Goal: Communication & Community: Answer question/provide support

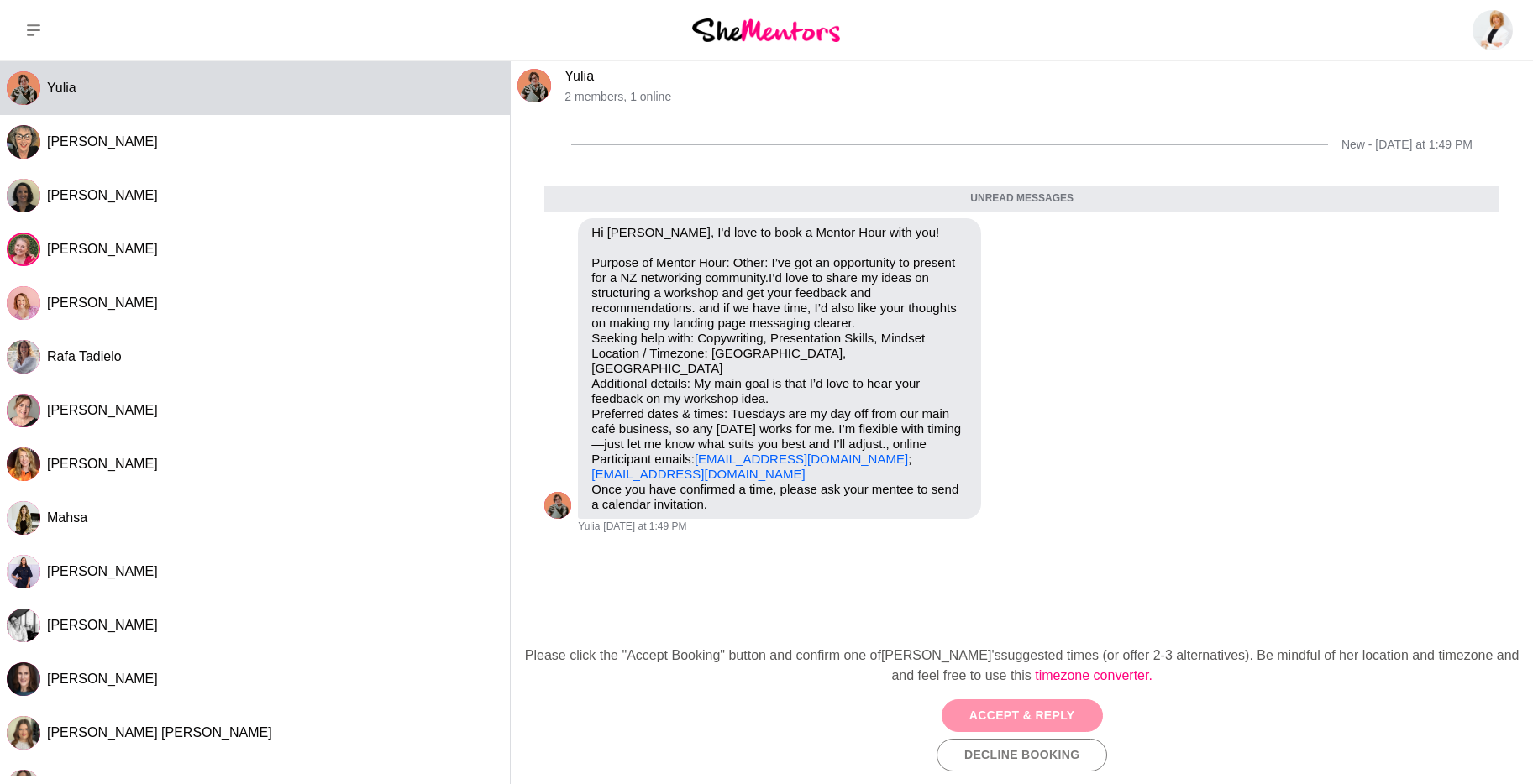
click at [1020, 712] on button "Accept & Reply" at bounding box center [1022, 715] width 162 height 32
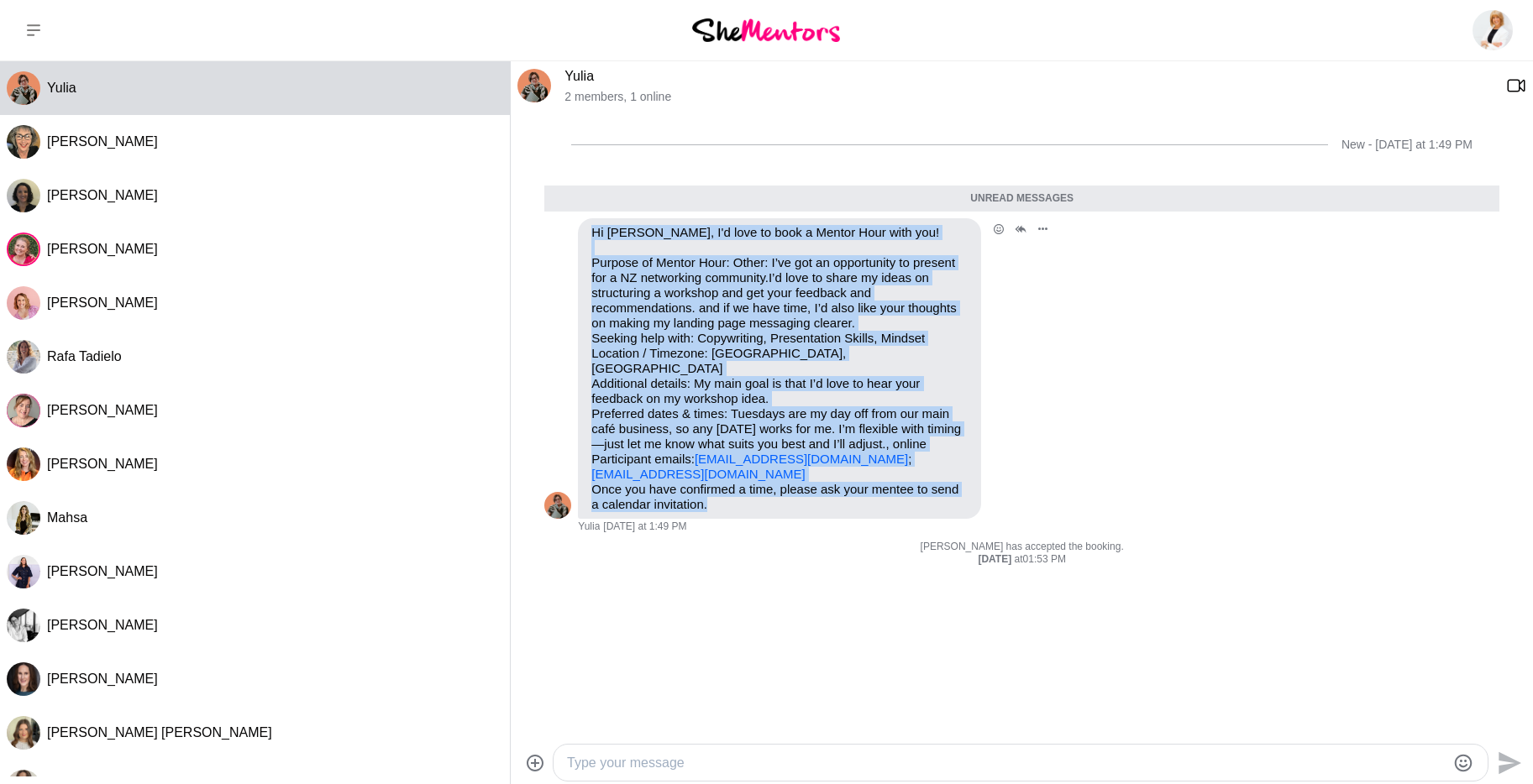
drag, startPoint x: 748, startPoint y: 510, endPoint x: 550, endPoint y: 239, distance: 335.6
click at [551, 237] on div "Reply Pin Mark as unread Flag Mute Hi [PERSON_NAME], I'd love to book a Mentor …" at bounding box center [1021, 375] width 955 height 315
copy div "Hi [PERSON_NAME], I'd love to book a Mentor Hour with you! Purpose of Mentor Ho…"
click at [745, 766] on textarea "Type your message" at bounding box center [1006, 762] width 879 height 20
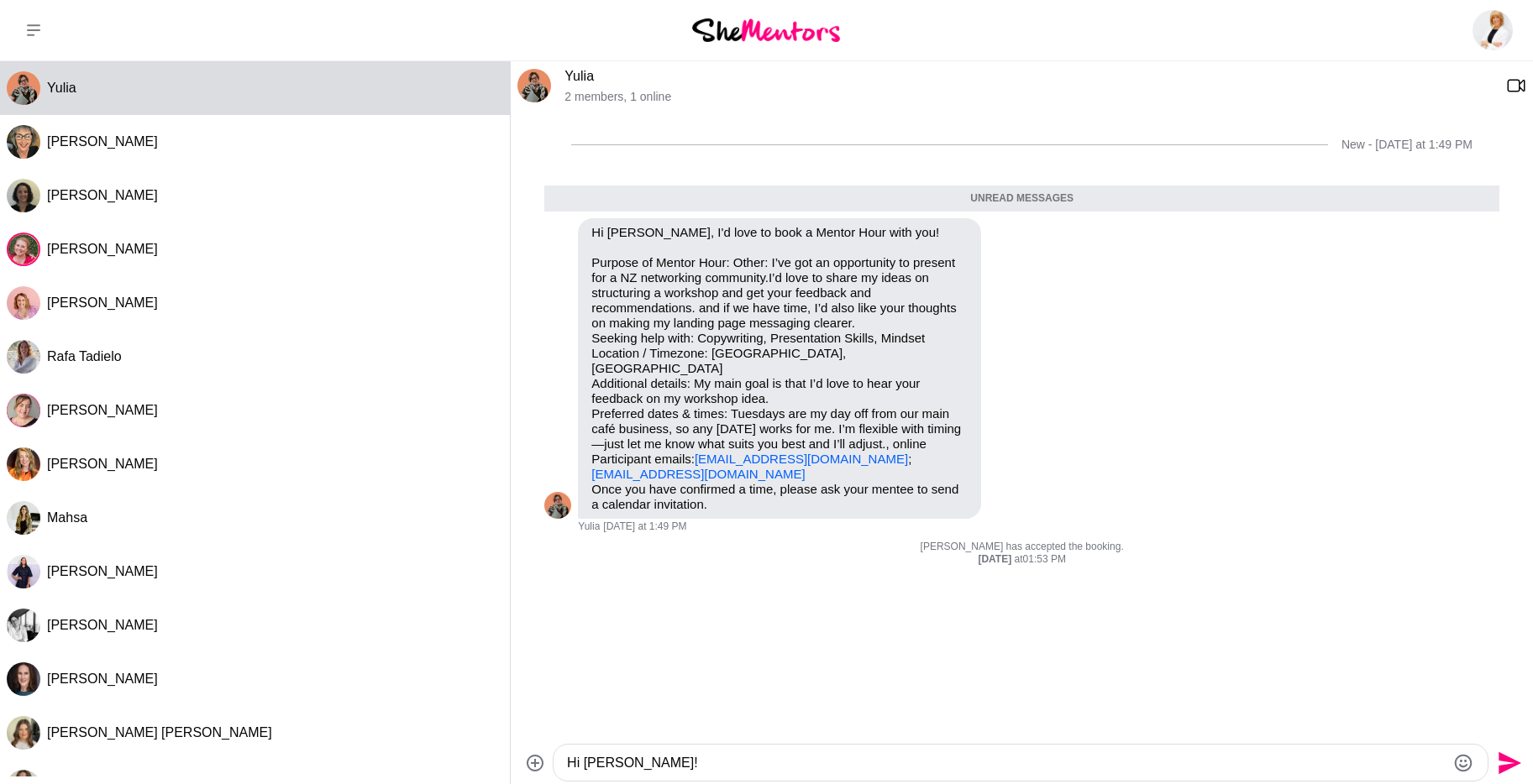
click at [747, 760] on textarea "Hi [PERSON_NAME]!" at bounding box center [1006, 762] width 879 height 20
paste textarea "Thanks so much for reaching out — I’d love to support you with your workshop id…"
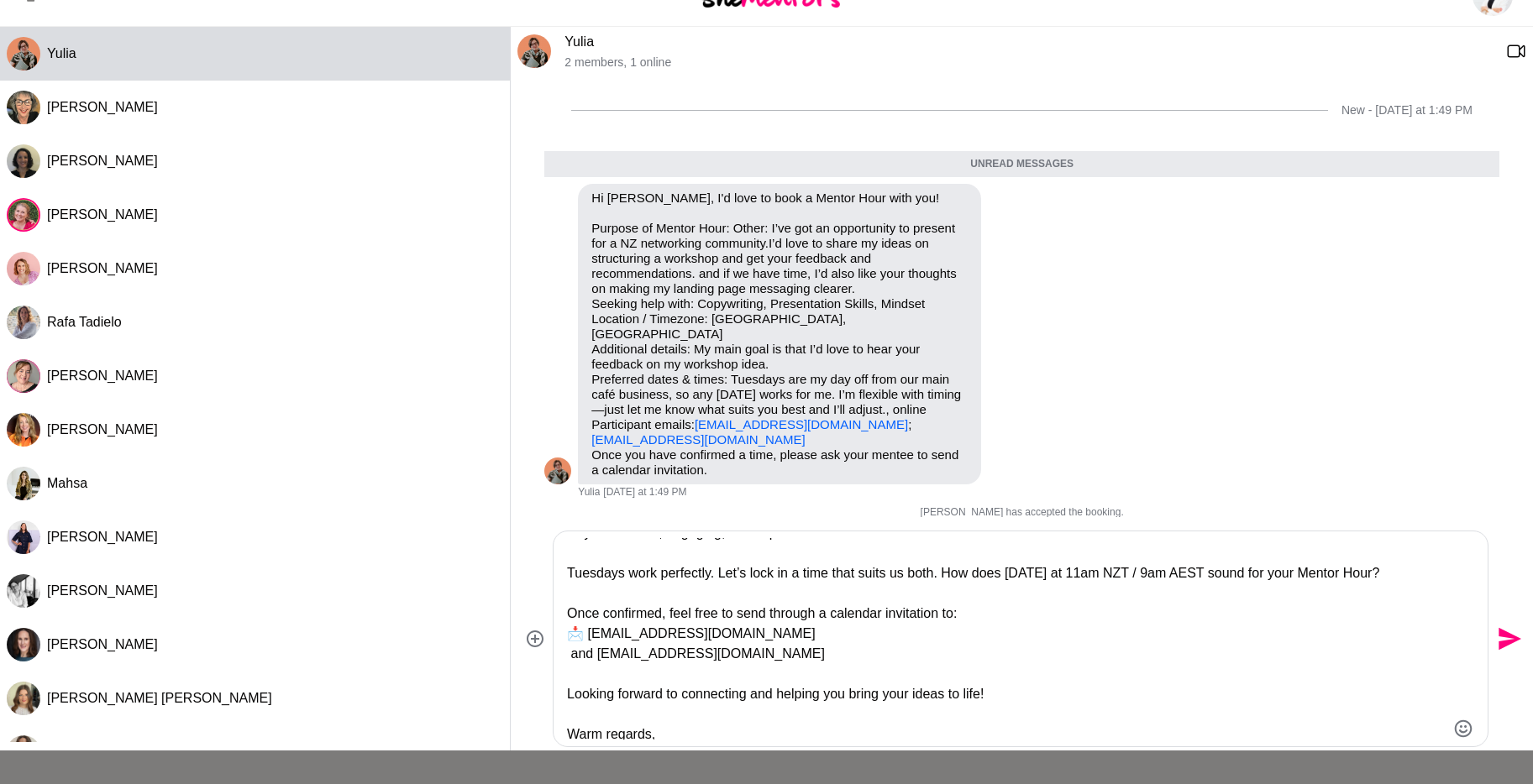
scroll to position [75, 0]
drag, startPoint x: 879, startPoint y: 671, endPoint x: 721, endPoint y: 578, distance: 183.3
click at [721, 578] on textarea "Hi [PERSON_NAME]! Thanks so much for reaching out — I’d love to support you wit…" at bounding box center [1006, 638] width 879 height 202
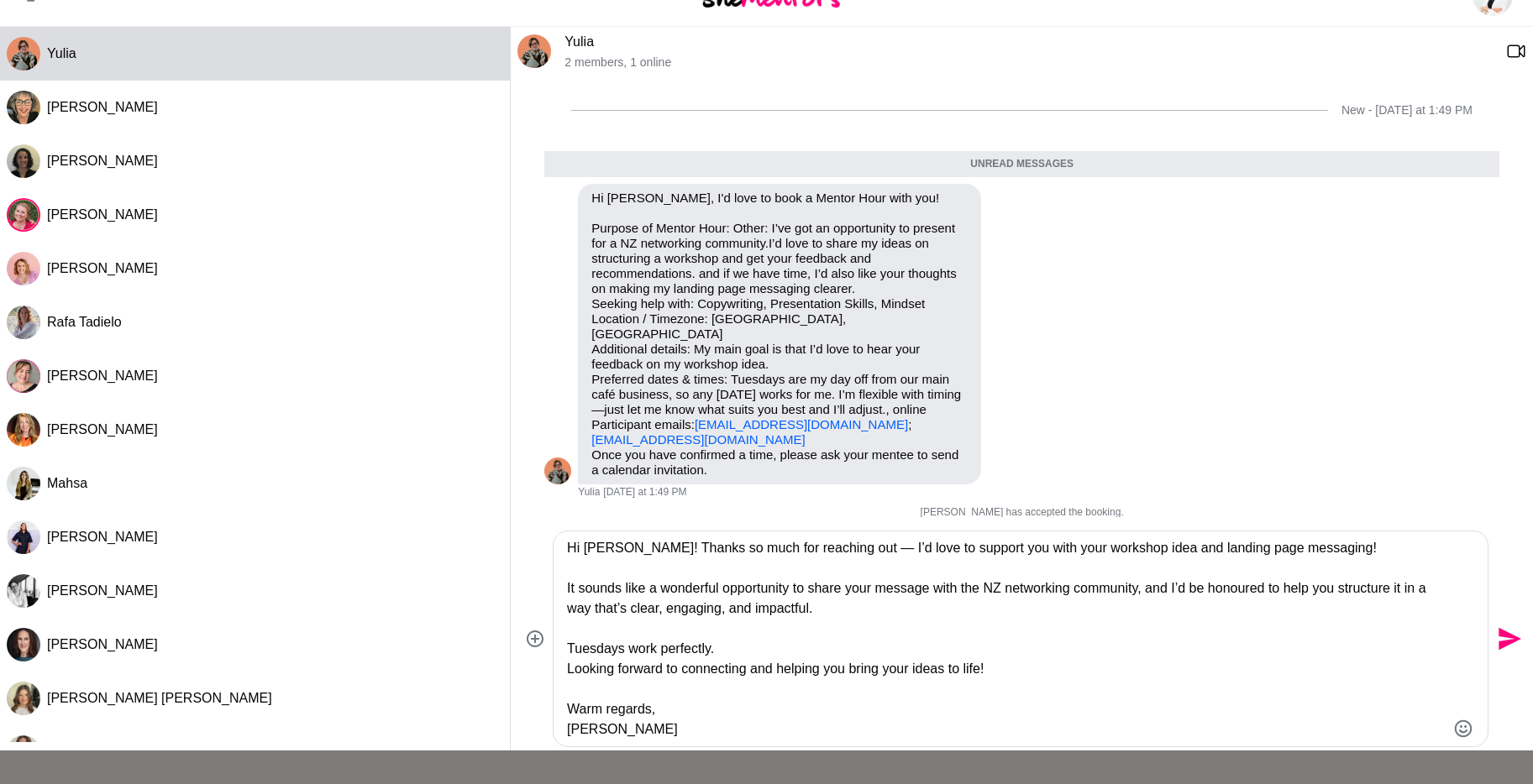
scroll to position [0, 0]
click at [1082, 653] on textarea "Hi [PERSON_NAME]! Thanks so much for reaching out — I’d love to support you wit…" at bounding box center [1006, 638] width 879 height 202
paste textarea "[URL][DOMAIN_NAME]"
type textarea "Hi [PERSON_NAME]! Thanks so much for reaching out — I’d love to support you wit…"
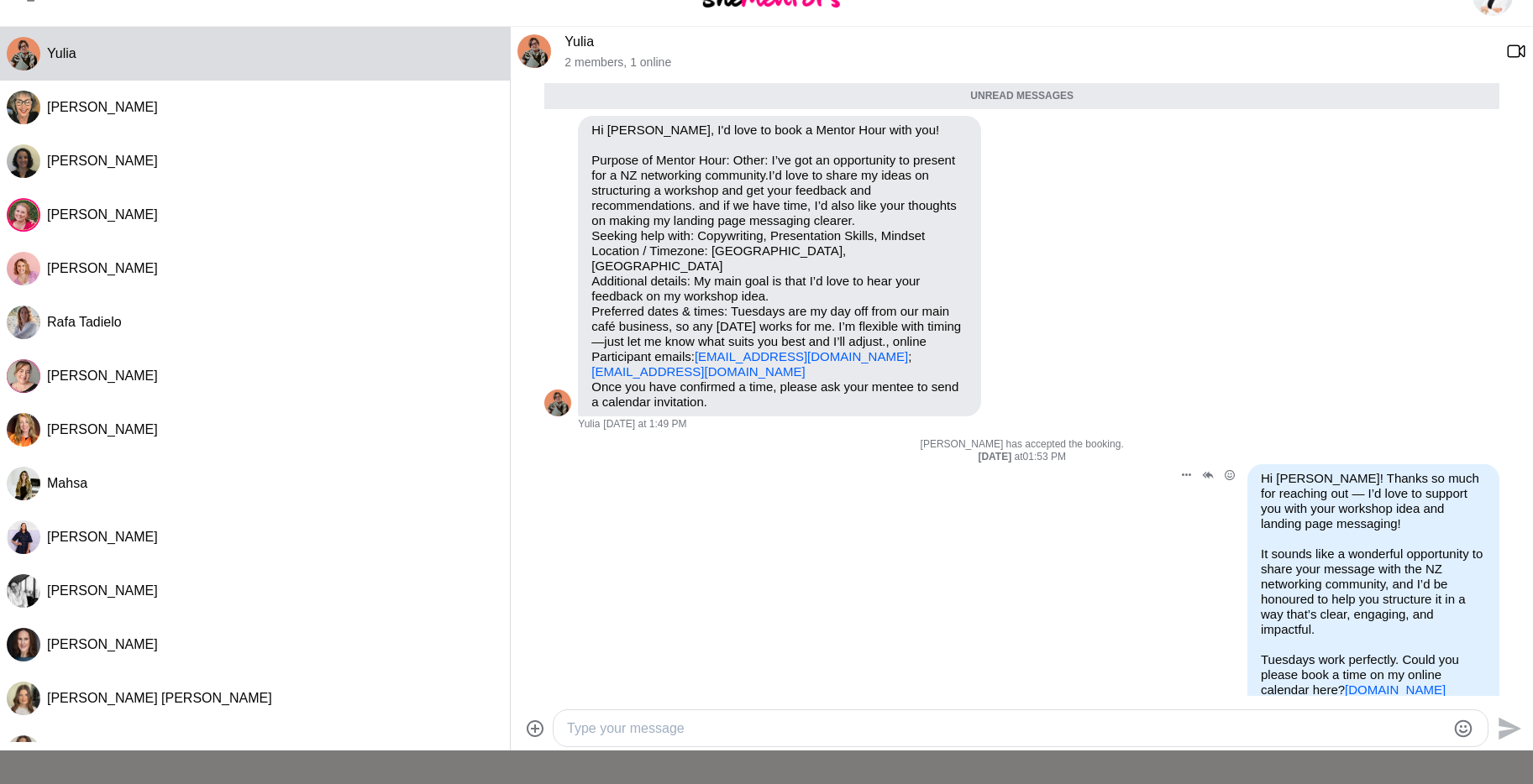
scroll to position [159, 0]
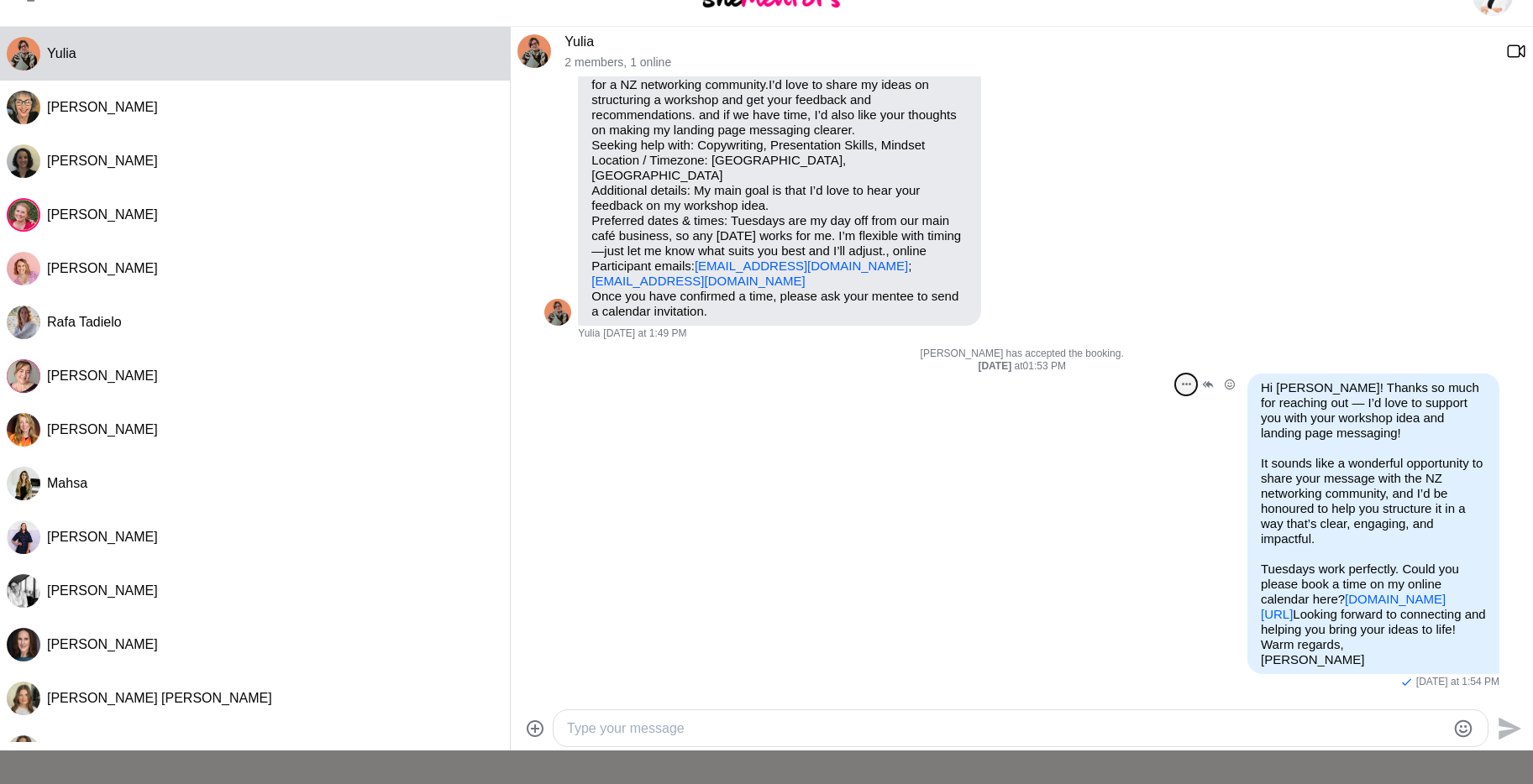
click at [1185, 382] on icon "Open Message Actions Menu" at bounding box center [1186, 384] width 10 height 3
click at [1117, 320] on button "Edit Message" at bounding box center [1129, 323] width 135 height 33
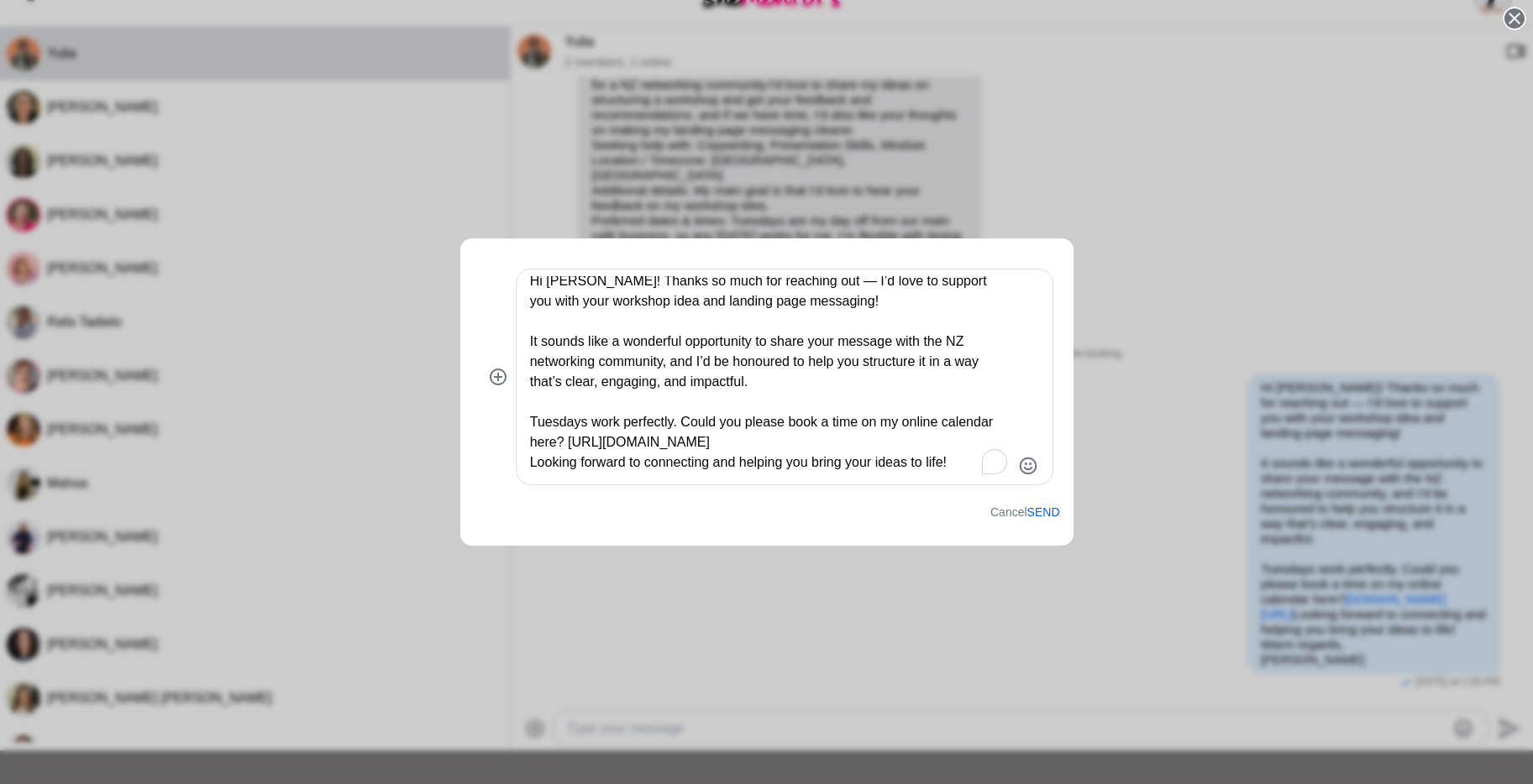
click at [762, 442] on textarea "Hi [PERSON_NAME]! Thanks so much for reaching out — I’d love to support you wit…" at bounding box center [770, 376] width 480 height 202
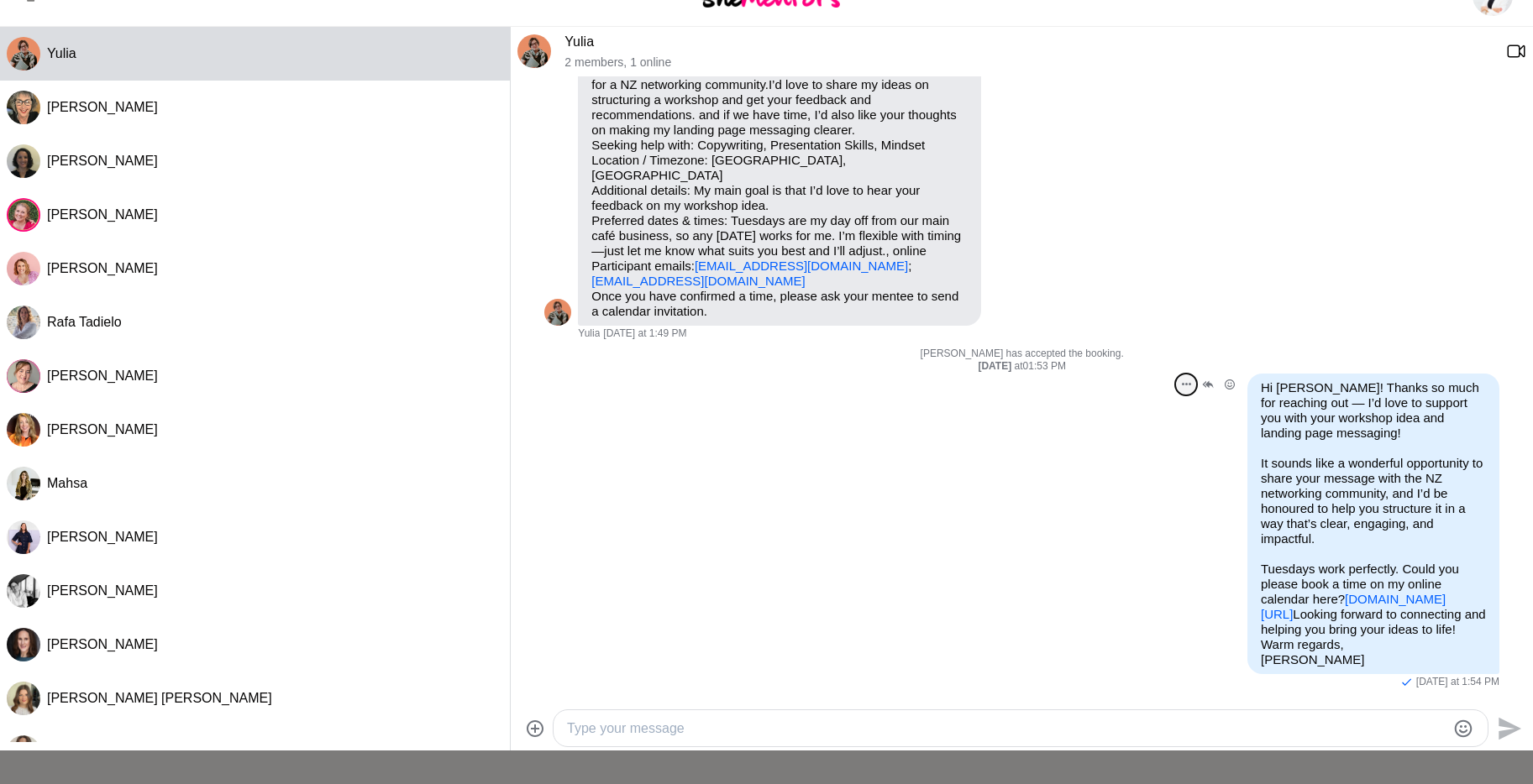
click at [1183, 385] on icon "Open Message Actions Menu" at bounding box center [1186, 384] width 10 height 3
click at [1125, 328] on button "Edit Message" at bounding box center [1129, 323] width 135 height 33
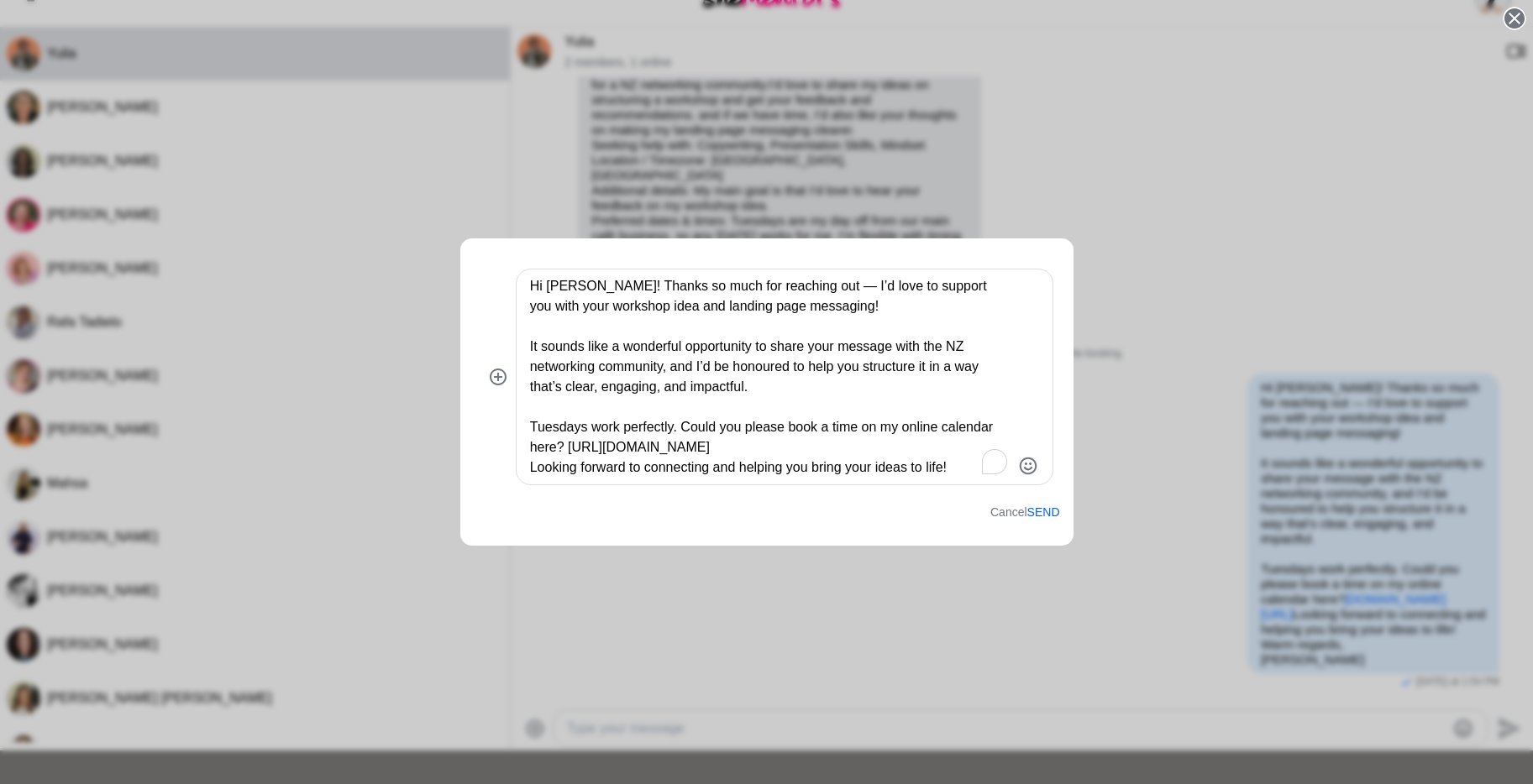
click at [770, 449] on textarea "Hi [PERSON_NAME]! Thanks so much for reaching out — I’d love to support you wit…" at bounding box center [770, 376] width 480 height 202
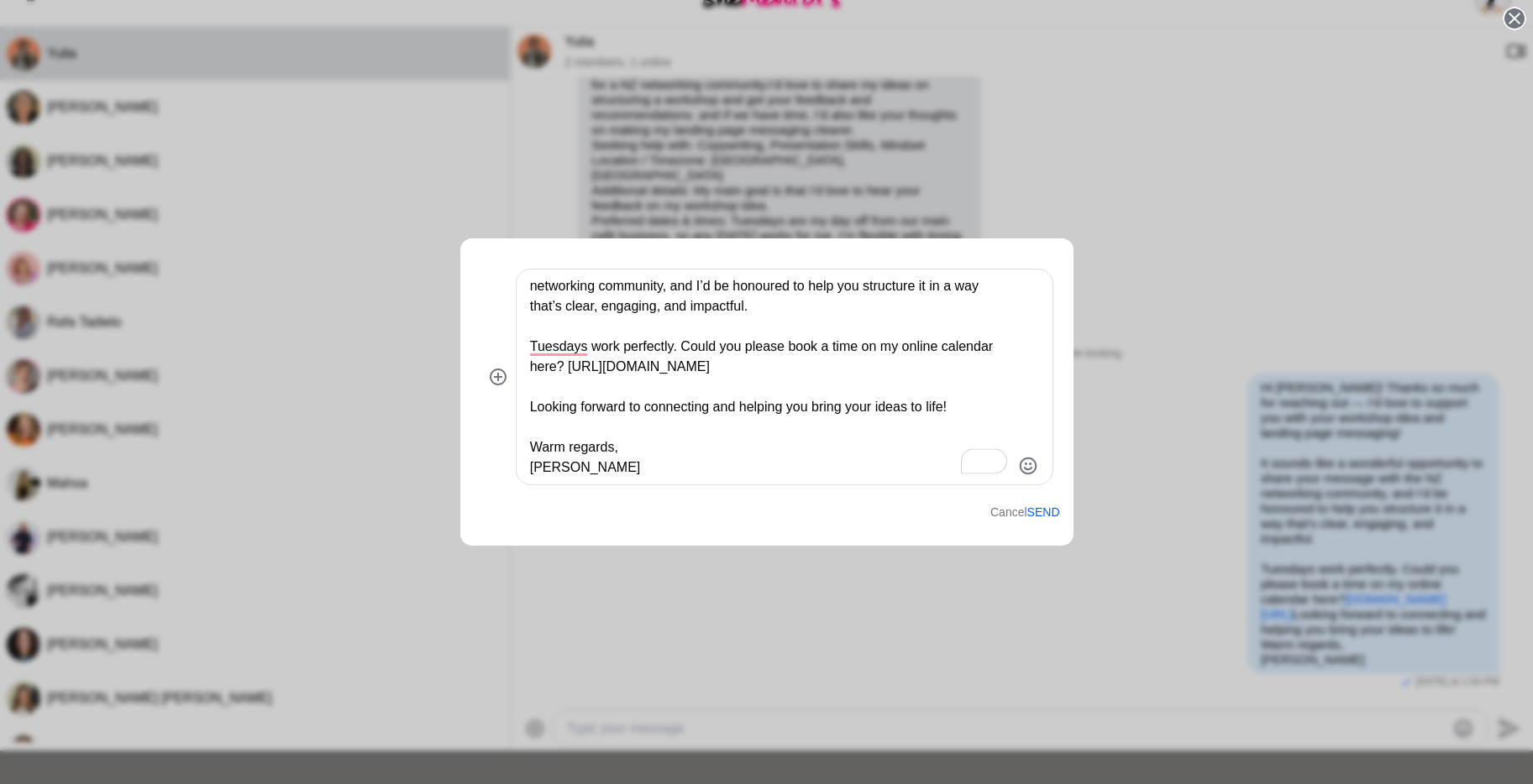
scroll to position [80, 0]
type textarea "Hi [PERSON_NAME]! Thanks so much for reaching out — I’d love to support you wit…"
click at [1039, 516] on button "Send" at bounding box center [1043, 512] width 32 height 14
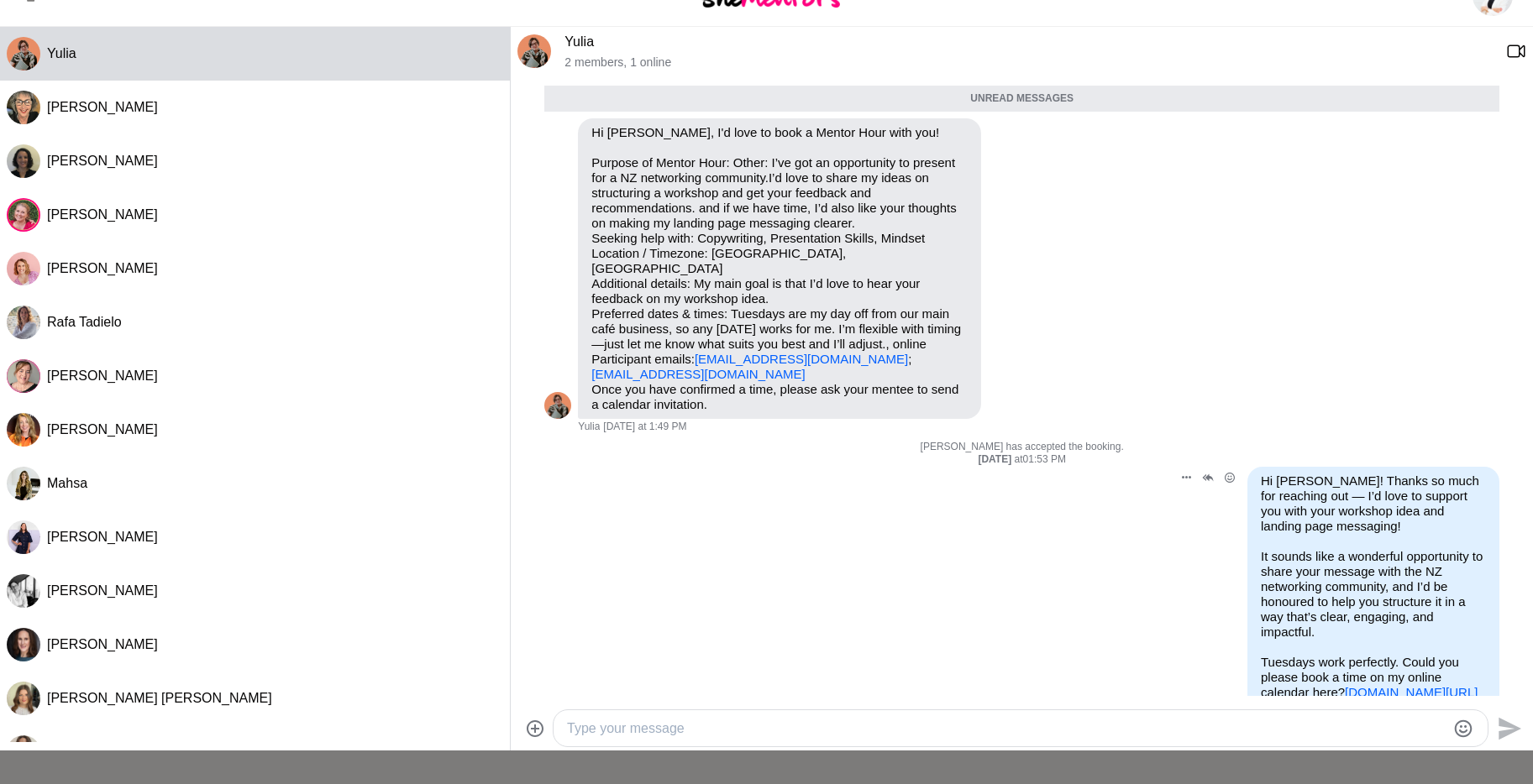
scroll to position [159, 0]
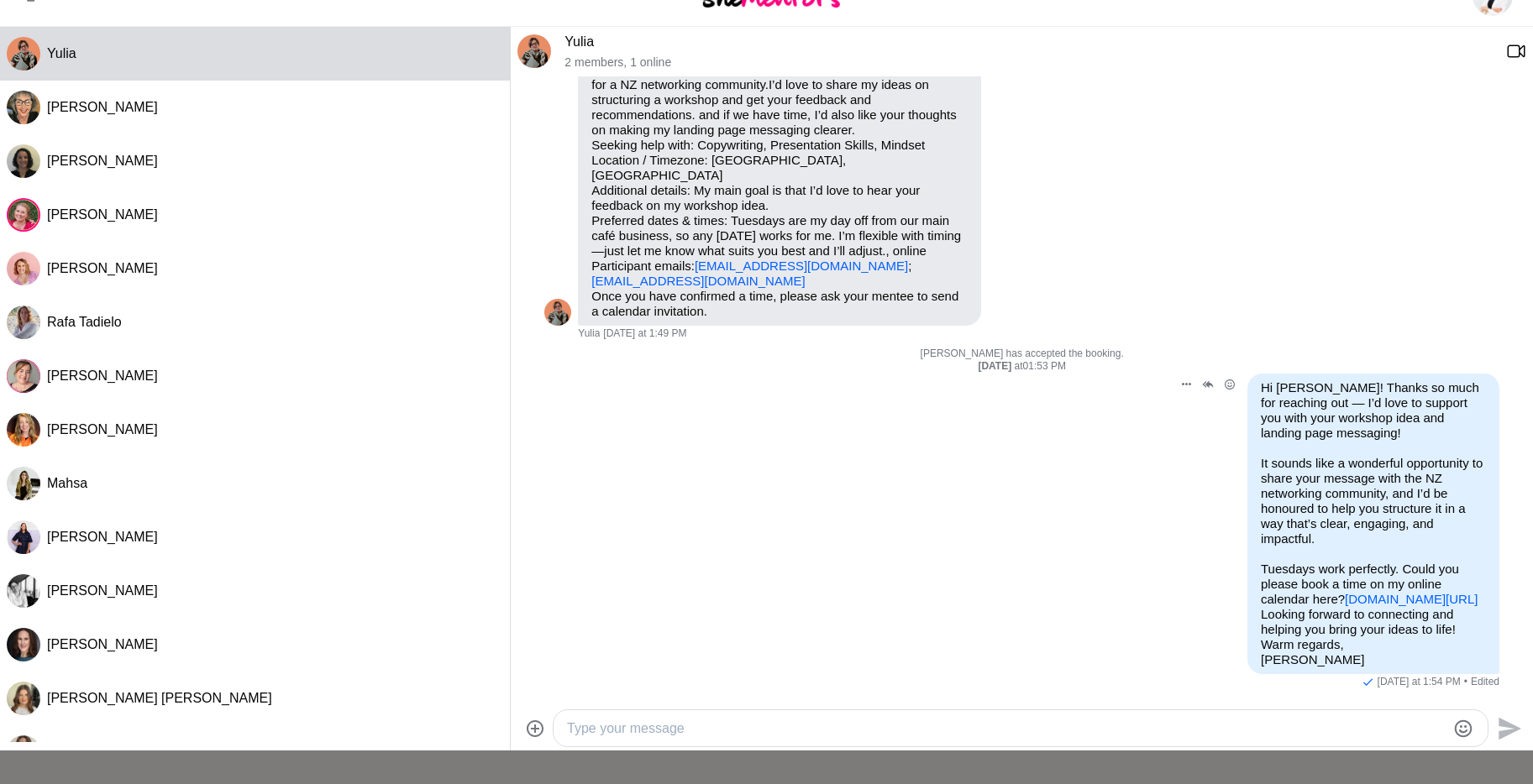
click at [1175, 388] on div "Reply Pin Mark as unread Edit Message Delete" at bounding box center [1185, 384] width 22 height 22
click at [1190, 380] on button "Open Message Actions Menu" at bounding box center [1185, 384] width 22 height 22
drag, startPoint x: 1192, startPoint y: 384, endPoint x: 1180, endPoint y: 374, distance: 15.6
click at [1192, 384] on button "Open Message Actions Menu" at bounding box center [1185, 384] width 22 height 22
click at [1099, 325] on button "Edit Message" at bounding box center [1129, 323] width 135 height 33
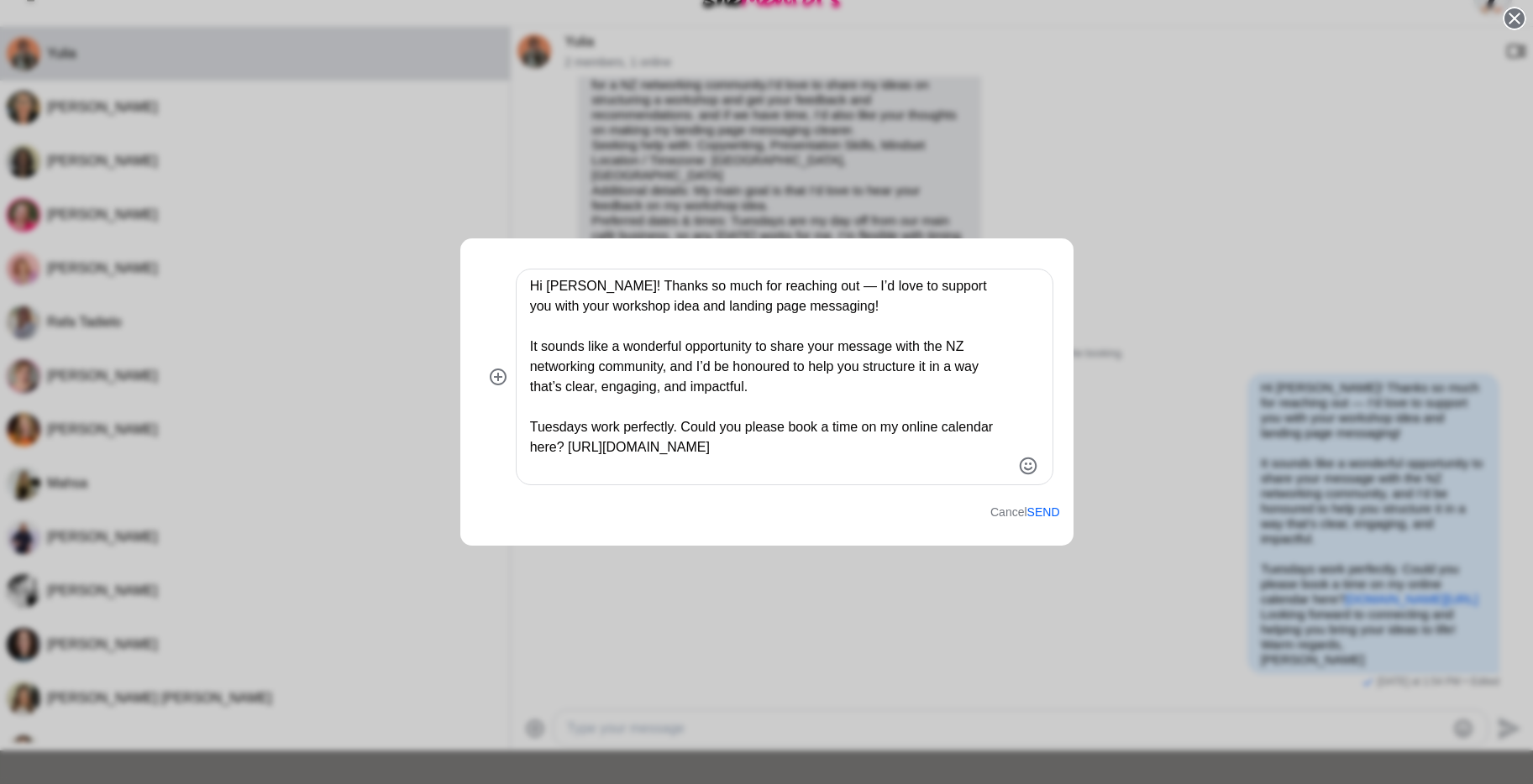
scroll to position [80, 0]
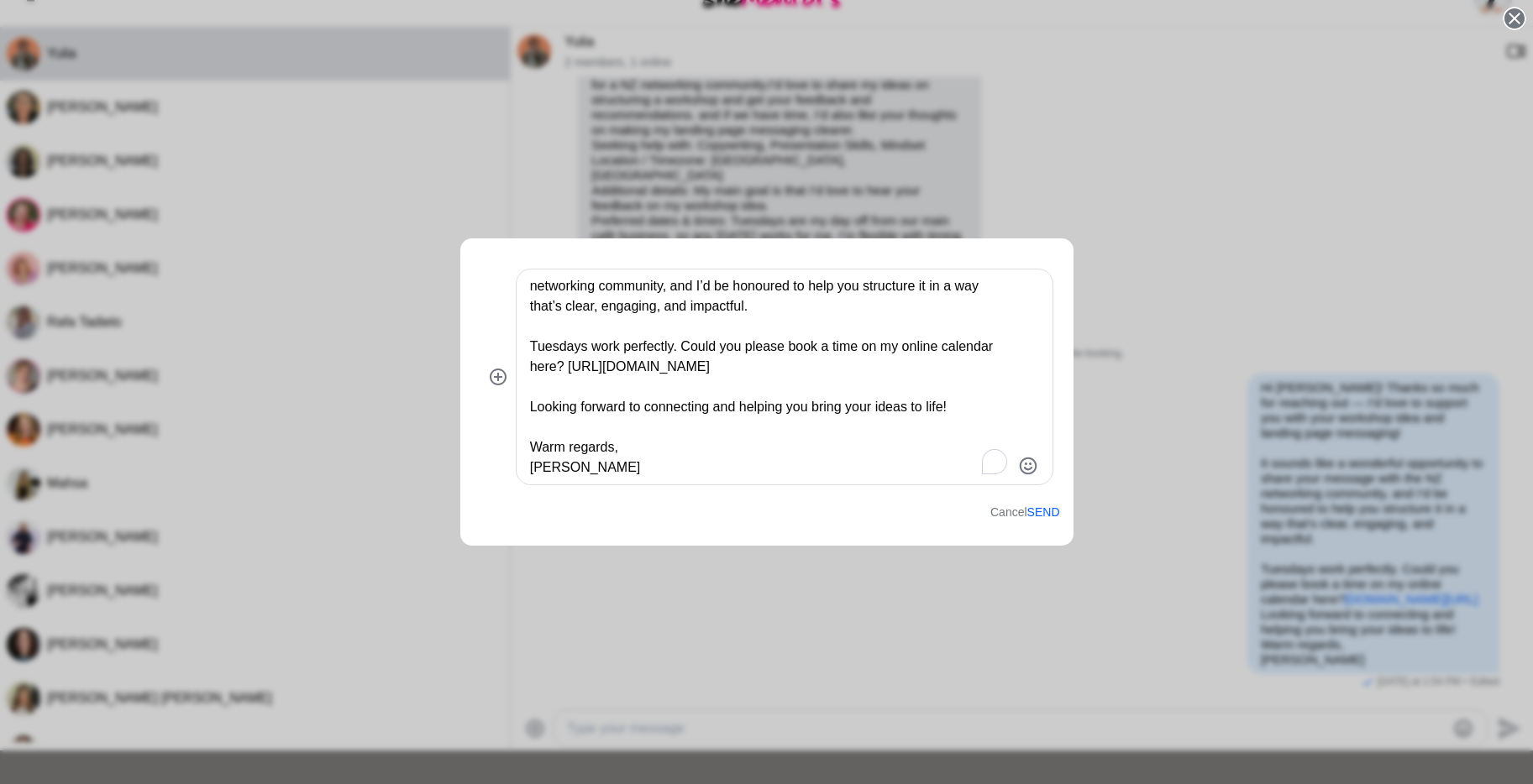
click at [783, 375] on textarea "Hi [PERSON_NAME]! Thanks so much for reaching out — I’d love to support you wit…" at bounding box center [770, 376] width 480 height 202
type textarea "Hi [PERSON_NAME]! Thanks so much for reaching out — I’d love to support you wit…"
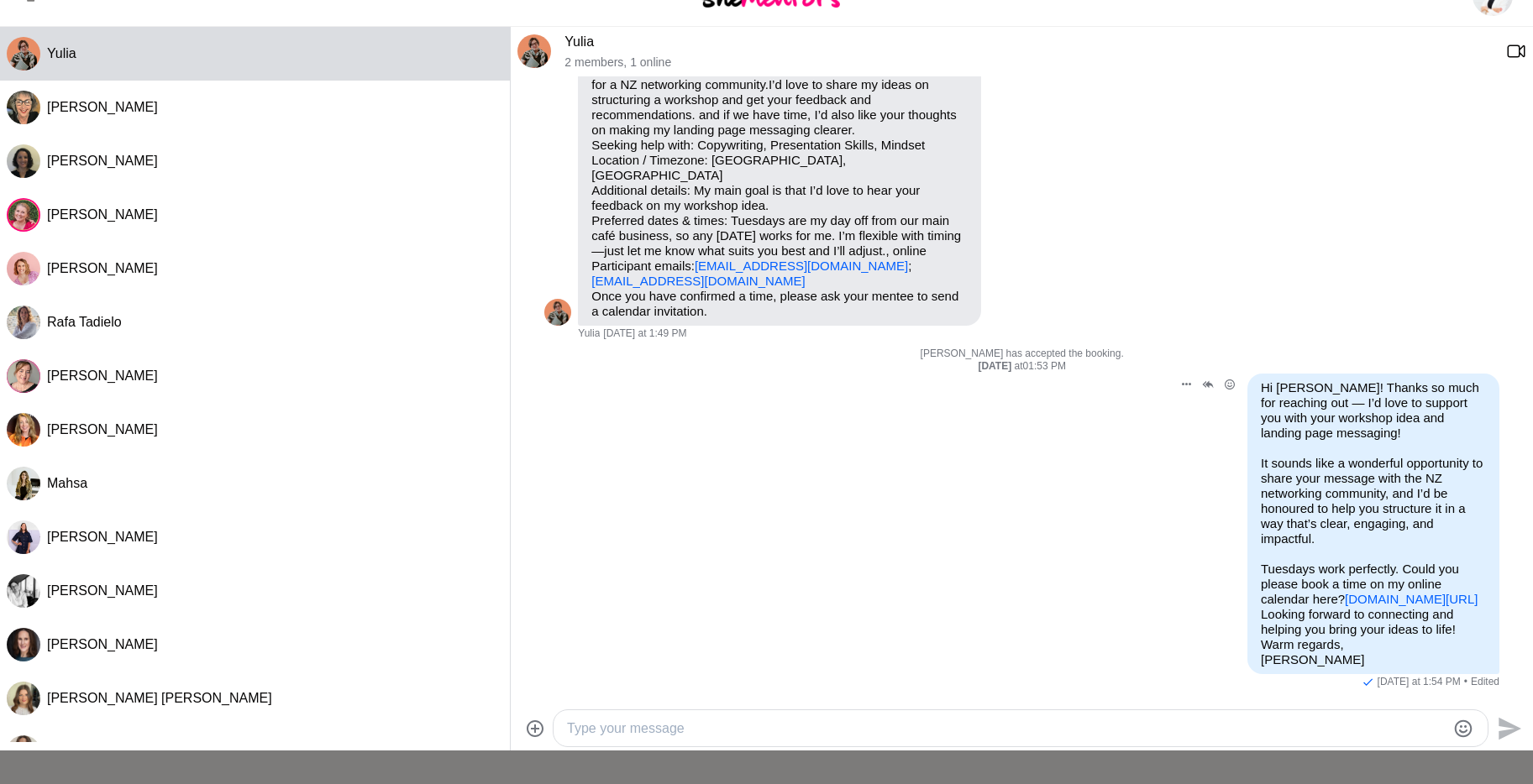
scroll to position [0, 0]
